Goal: Task Accomplishment & Management: Use online tool/utility

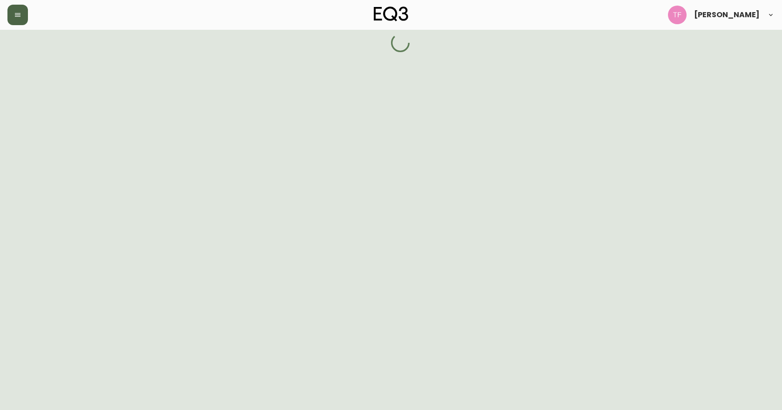
click at [11, 14] on button "button" at bounding box center [17, 15] width 20 height 20
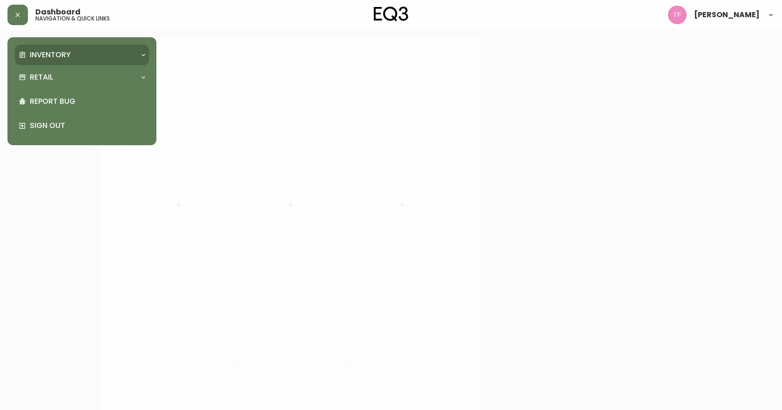
click at [46, 58] on p "Inventory" at bounding box center [50, 55] width 41 height 10
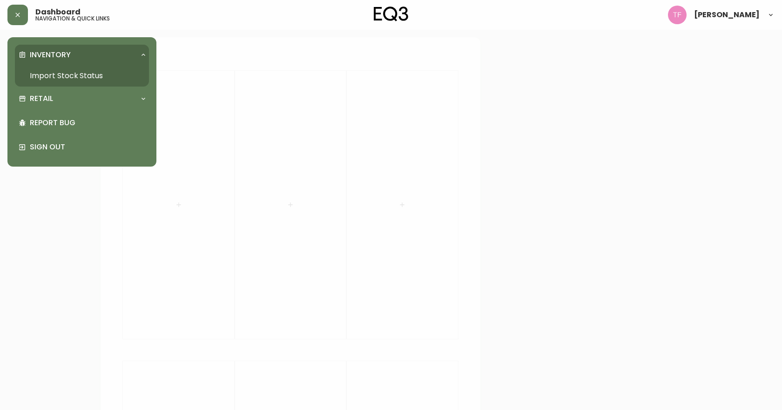
click at [57, 74] on link "Import Stock Status" at bounding box center [82, 75] width 134 height 21
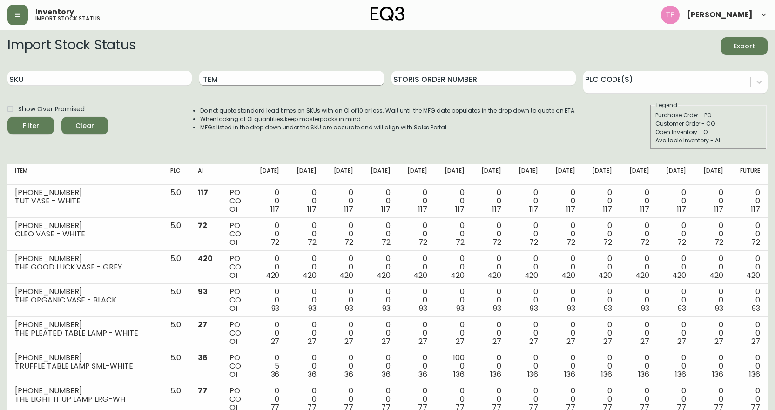
click at [262, 85] on input "Item" at bounding box center [291, 78] width 184 height 15
type input "STADIUM"
click at [7, 117] on button "Filter" at bounding box center [30, 126] width 47 height 18
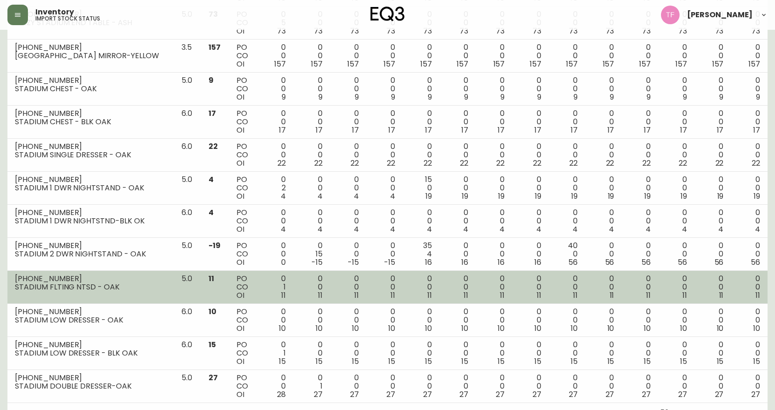
scroll to position [225, 0]
